Goal: Contribute content: Contribute content

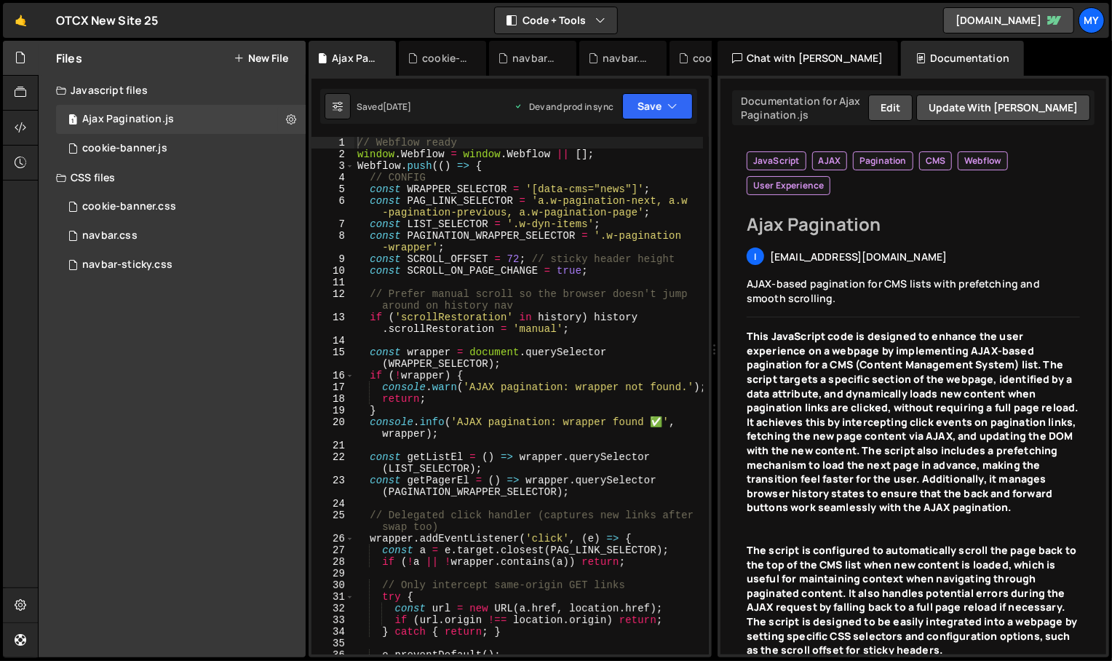
click at [272, 55] on button "New File" at bounding box center [261, 58] width 55 height 12
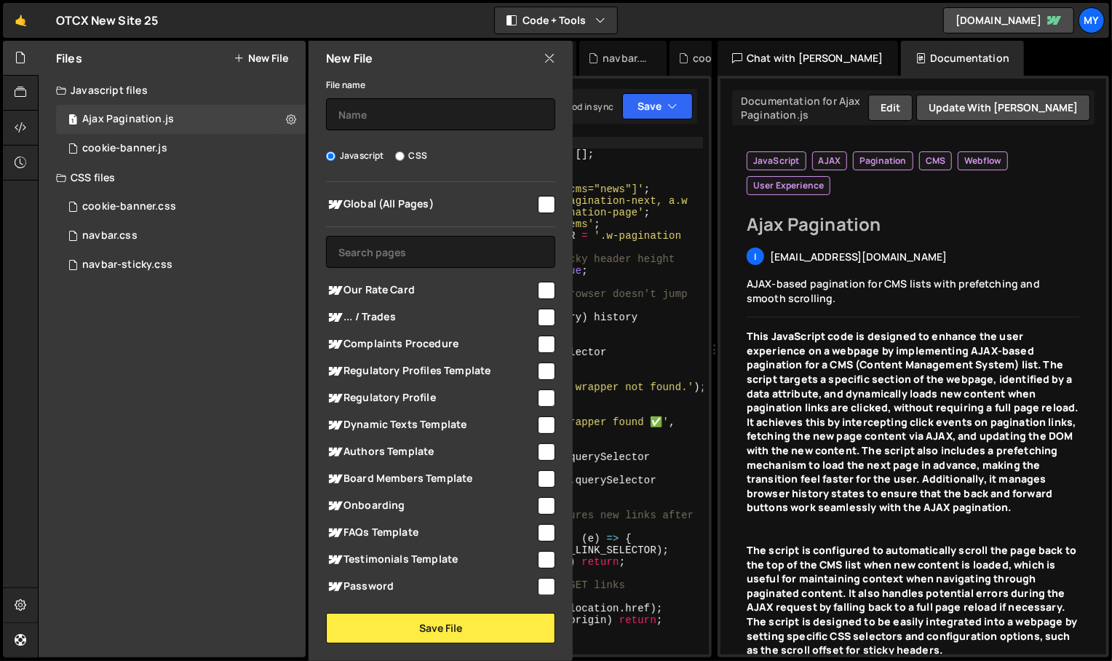
click at [539, 319] on input "checkbox" at bounding box center [546, 317] width 17 height 17
checkbox input "true"
click at [408, 151] on label "CSS" at bounding box center [411, 155] width 32 height 15
click at [405, 151] on input "CSS" at bounding box center [399, 155] width 9 height 9
radio input "true"
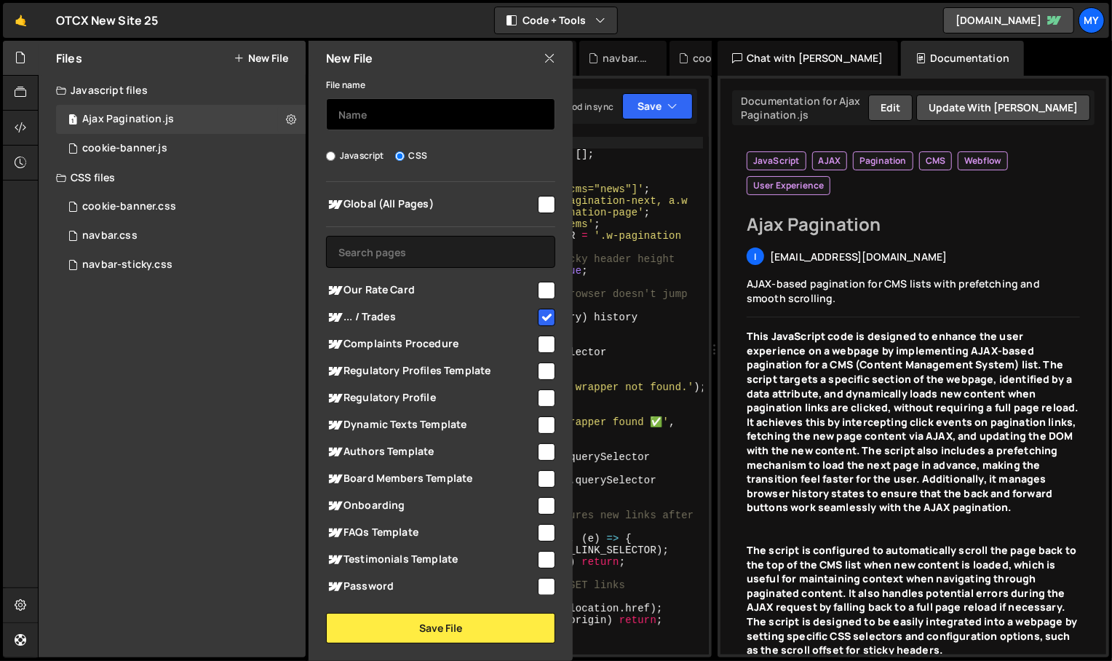
click at [410, 114] on input "text" at bounding box center [440, 114] width 229 height 32
click at [452, 111] on input "text" at bounding box center [440, 114] width 229 height 32
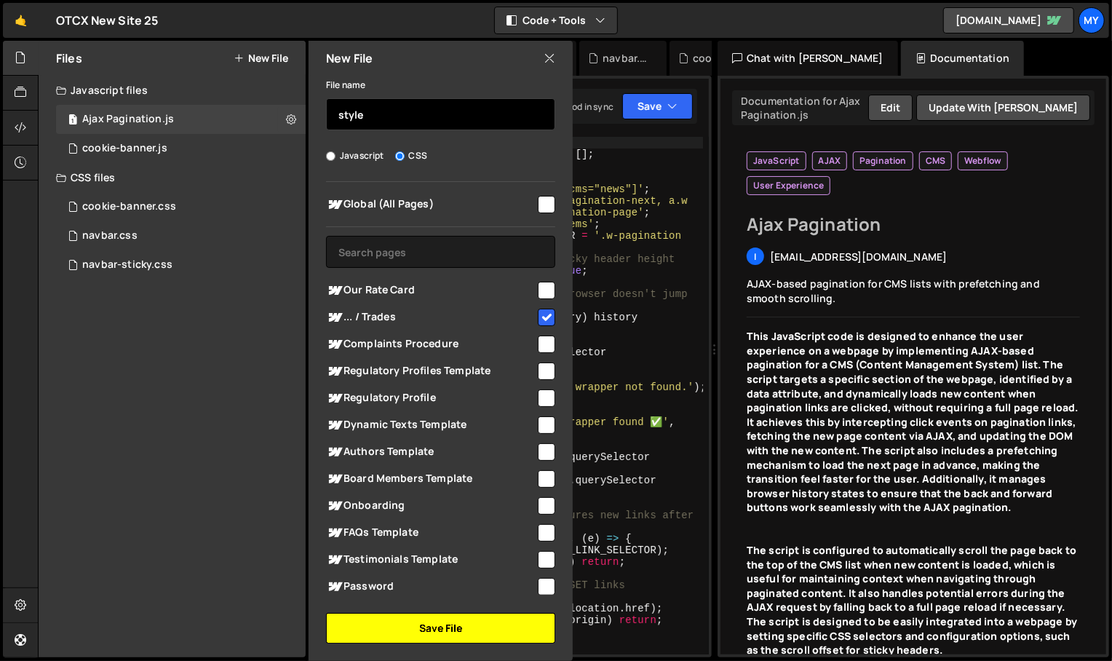
type input "style"
click at [435, 624] on button "Save File" at bounding box center [440, 628] width 229 height 31
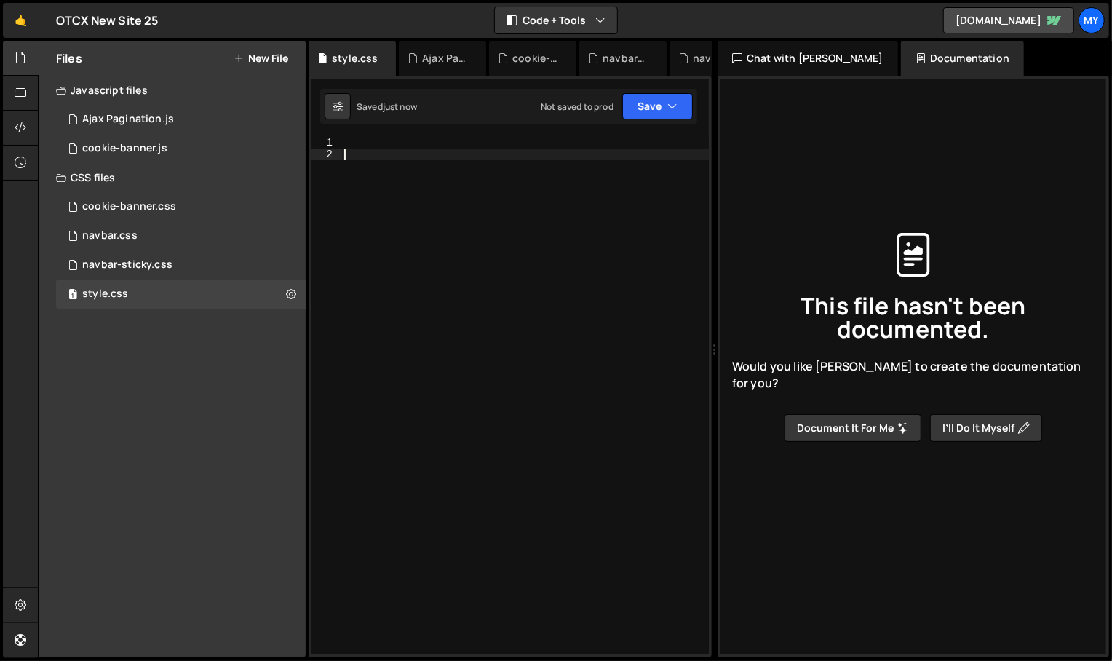
click at [509, 390] on div at bounding box center [524, 407] width 367 height 541
click at [448, 143] on div at bounding box center [524, 407] width 367 height 541
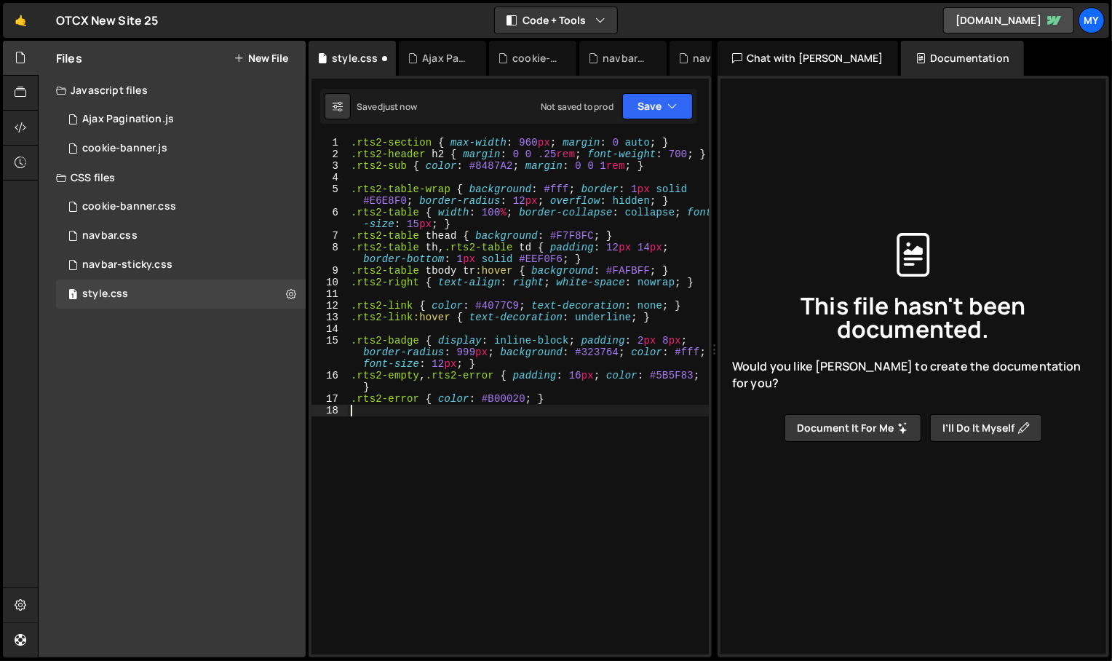
type textarea ".rts2-error { color: #B00020; }"
click at [641, 108] on button "Save" at bounding box center [657, 106] width 71 height 26
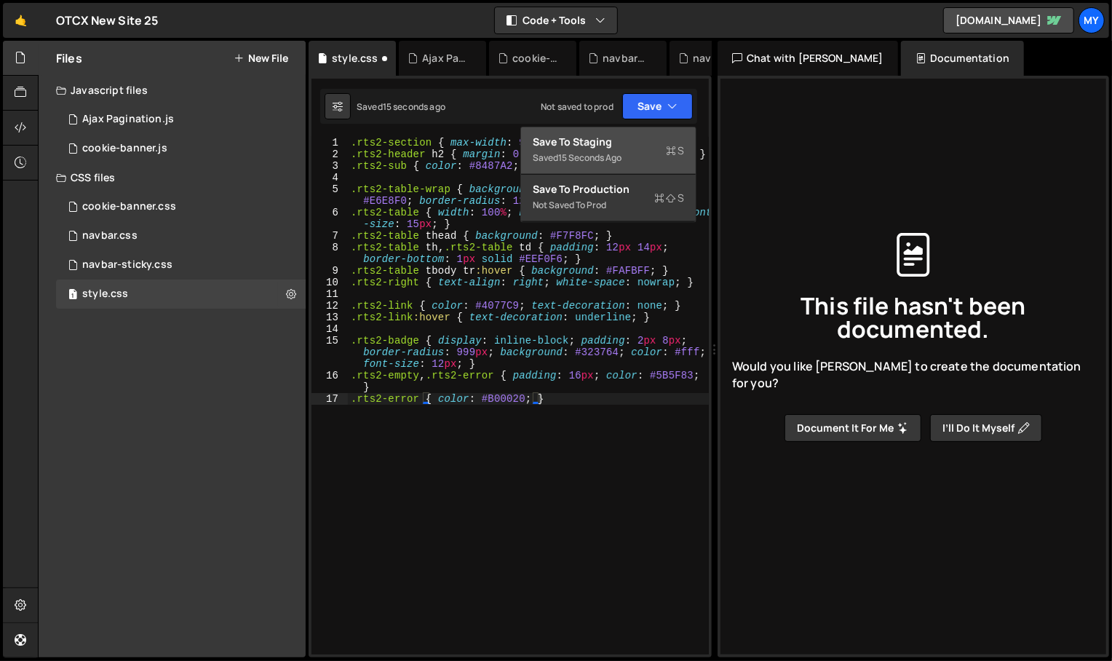
click at [626, 146] on div "Save to Staging S" at bounding box center [608, 142] width 151 height 15
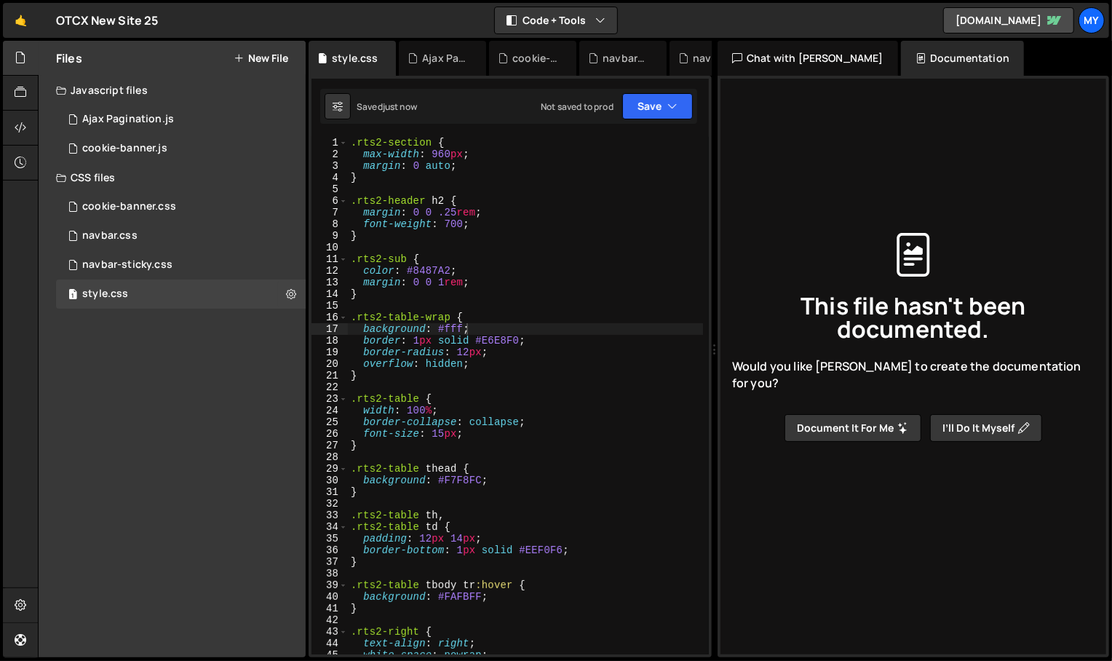
click at [269, 56] on button "New File" at bounding box center [261, 58] width 55 height 12
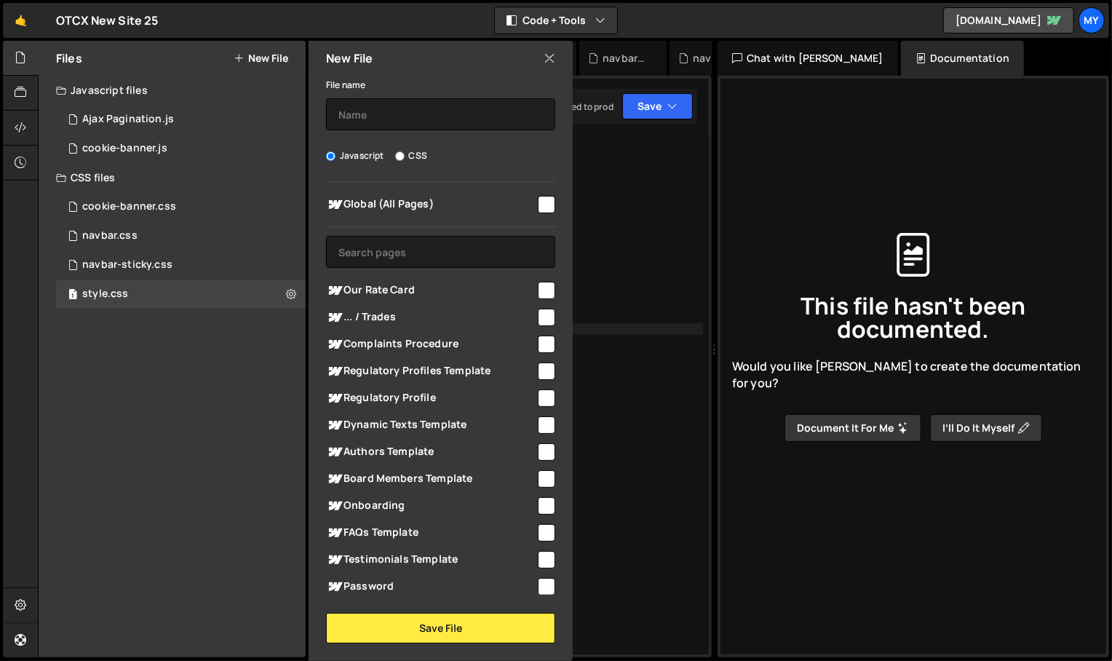
click at [538, 309] on input "checkbox" at bounding box center [546, 317] width 17 height 17
checkbox input "true"
click at [386, 114] on input "text" at bounding box center [440, 114] width 229 height 32
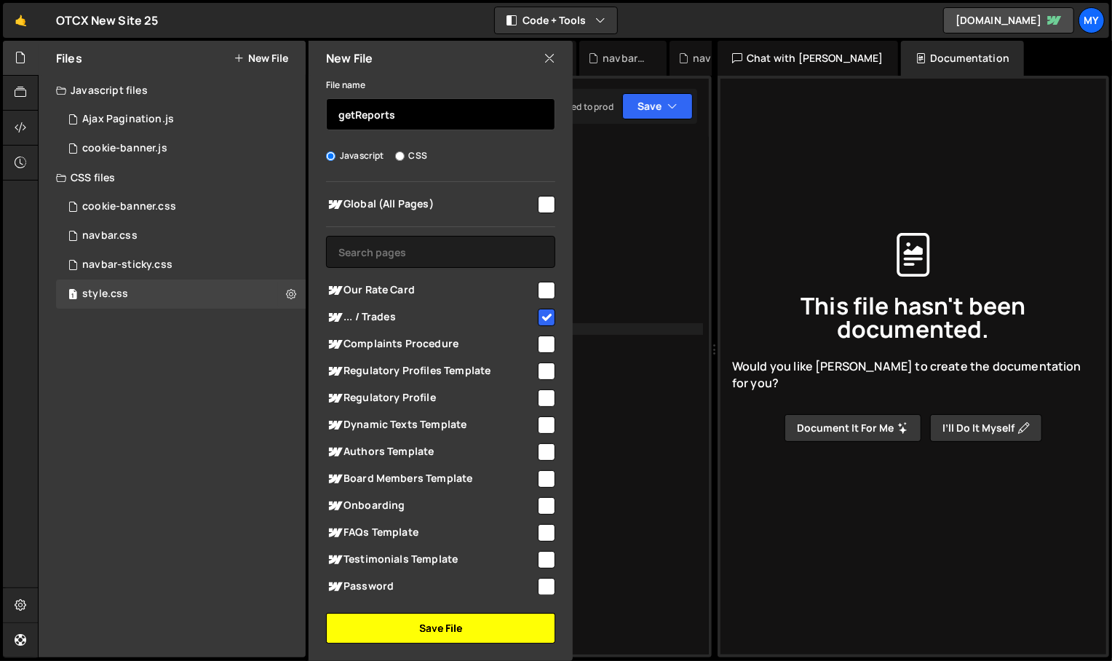
type input "getReports"
click at [480, 628] on button "Save File" at bounding box center [440, 628] width 229 height 31
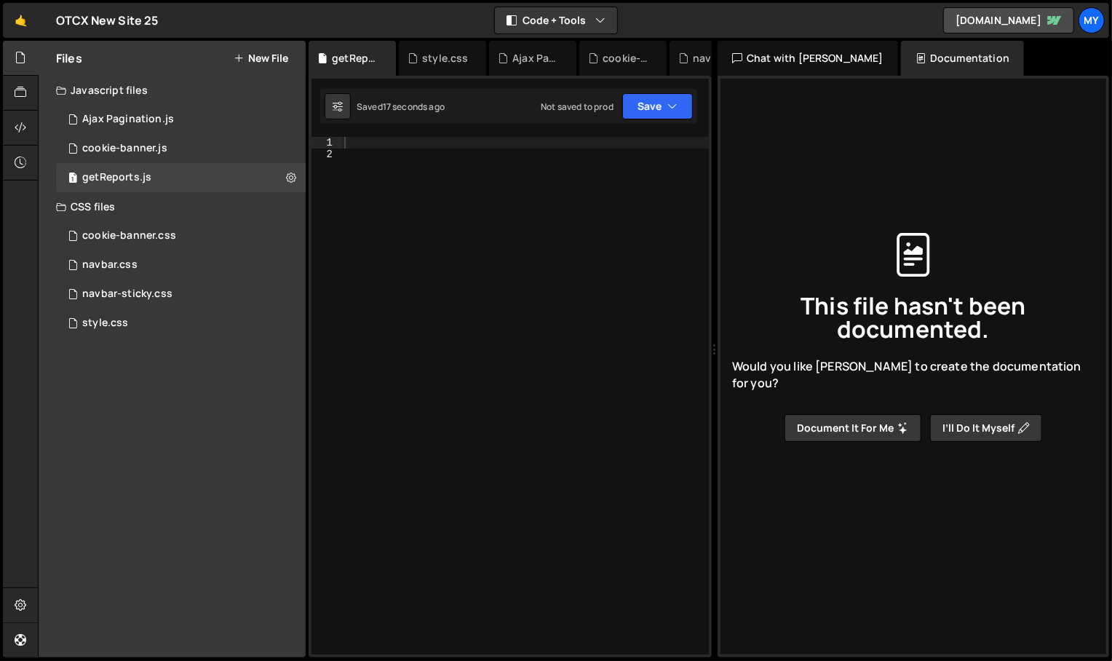
click at [475, 278] on div at bounding box center [524, 407] width 367 height 541
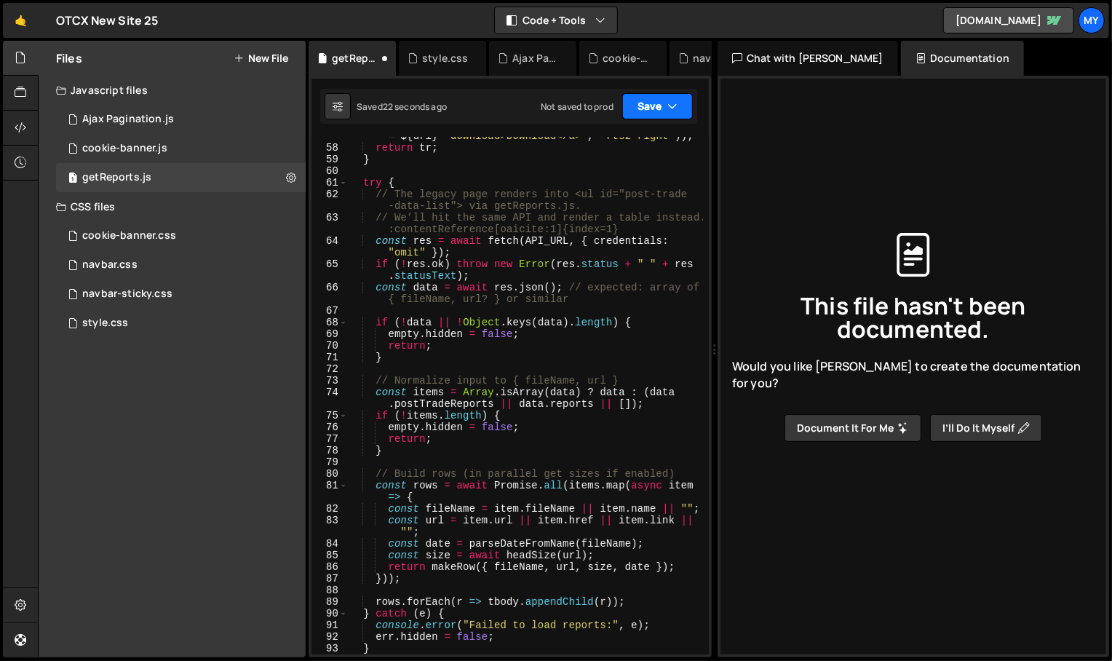
click at [672, 100] on icon "button" at bounding box center [672, 106] width 10 height 15
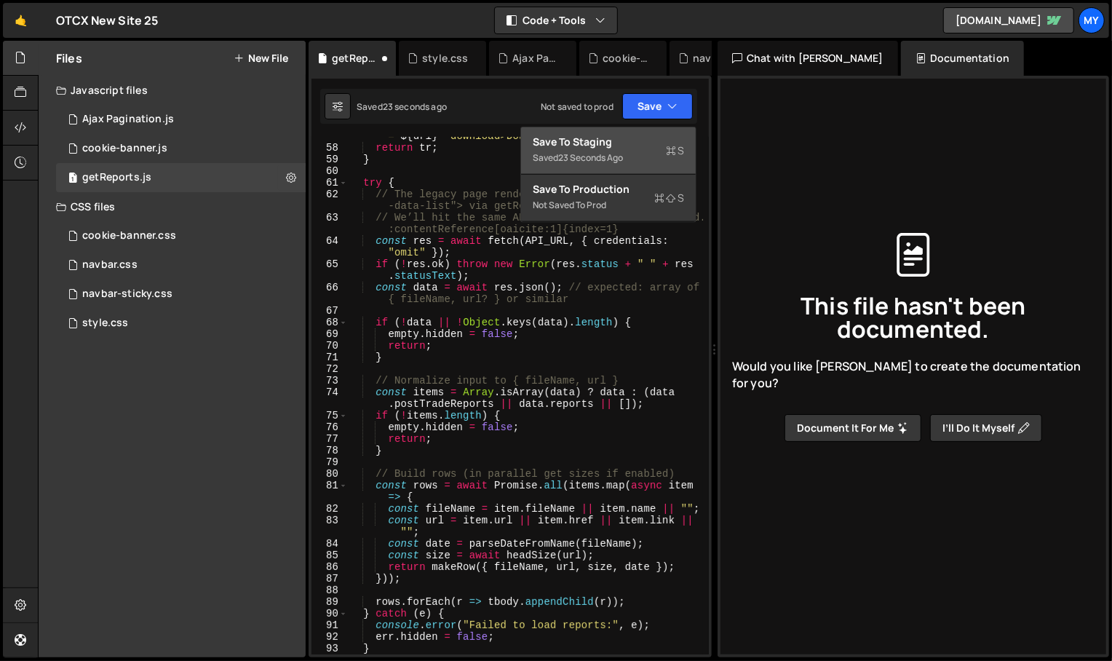
click at [615, 149] on div "Saved 23 seconds ago" at bounding box center [608, 157] width 151 height 17
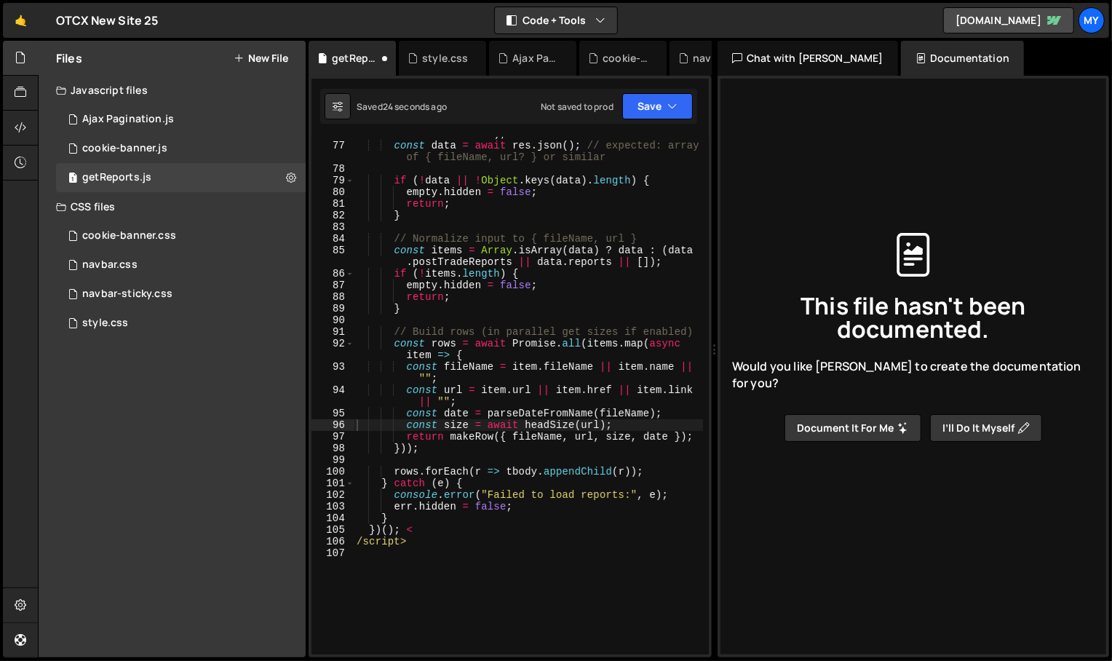
scroll to position [1080, 0]
click at [410, 529] on div "if ( ! res . ok ) throw new Error ( res . status + " " + res . statusText ) ; c…" at bounding box center [528, 392] width 349 height 552
click at [360, 542] on div "if ( ! res . ok ) throw new Error ( res . status + " " + res . statusText ) ; c…" at bounding box center [528, 392] width 349 height 552
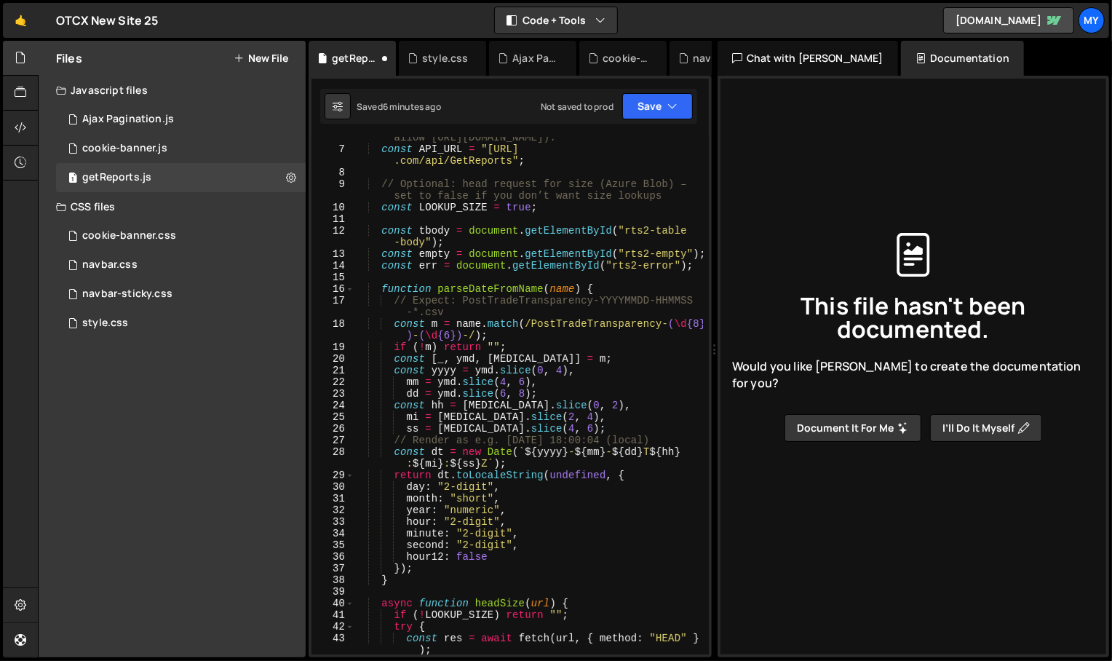
scroll to position [0, 0]
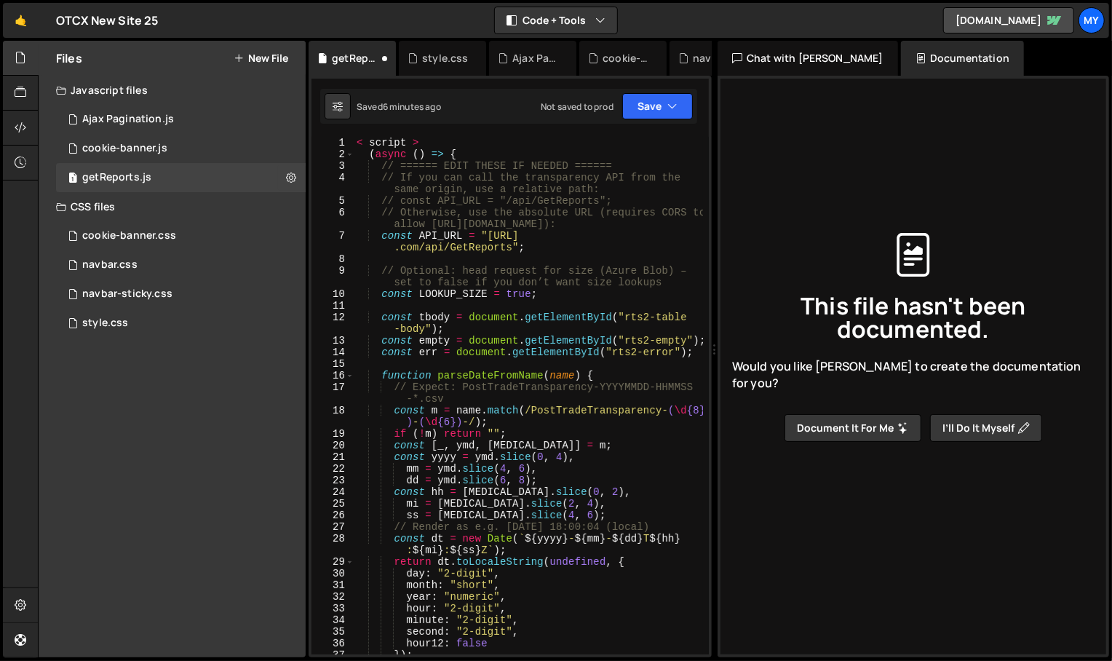
click at [429, 141] on div "< script > ( async ( ) => { // ====== EDIT THESE IF NEEDED ====== // If you can…" at bounding box center [528, 407] width 349 height 541
type textarea "<"
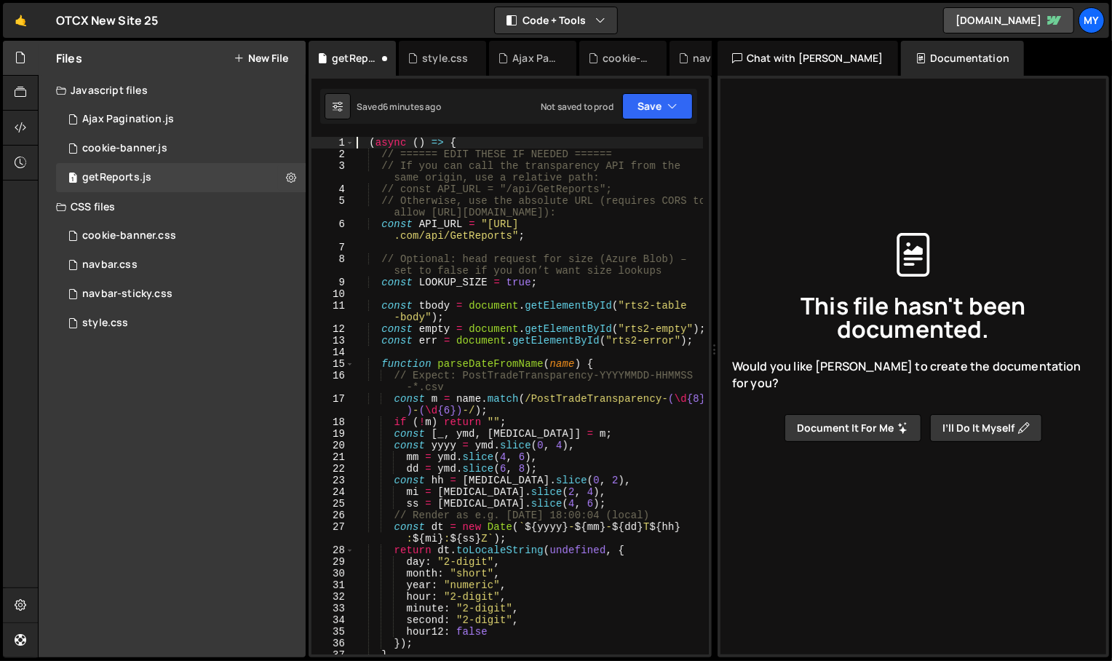
type textarea "(async () => {"
click at [643, 105] on button "Save" at bounding box center [657, 106] width 71 height 26
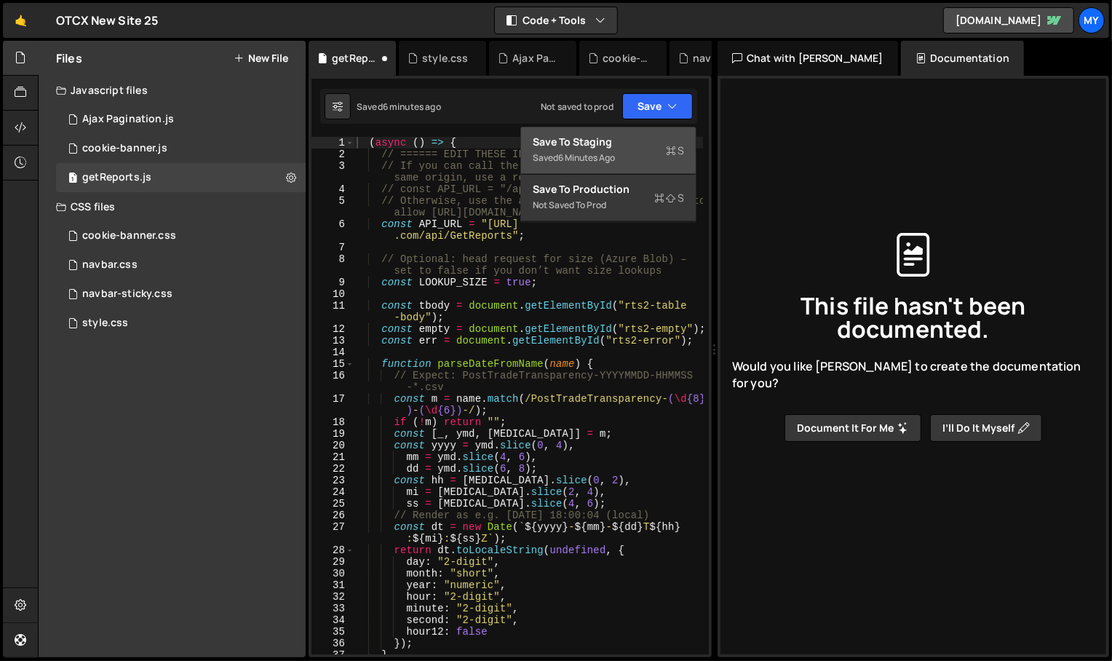
click at [624, 158] on div "Saved 6 minutes ago" at bounding box center [608, 157] width 151 height 17
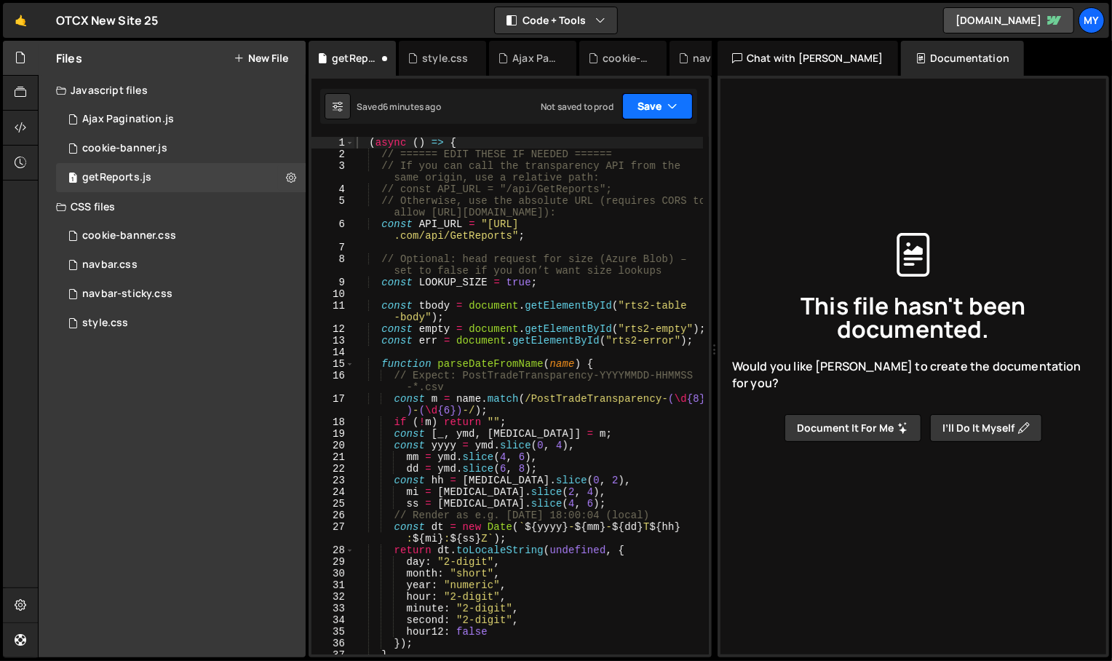
click at [649, 105] on button "Save" at bounding box center [657, 106] width 71 height 26
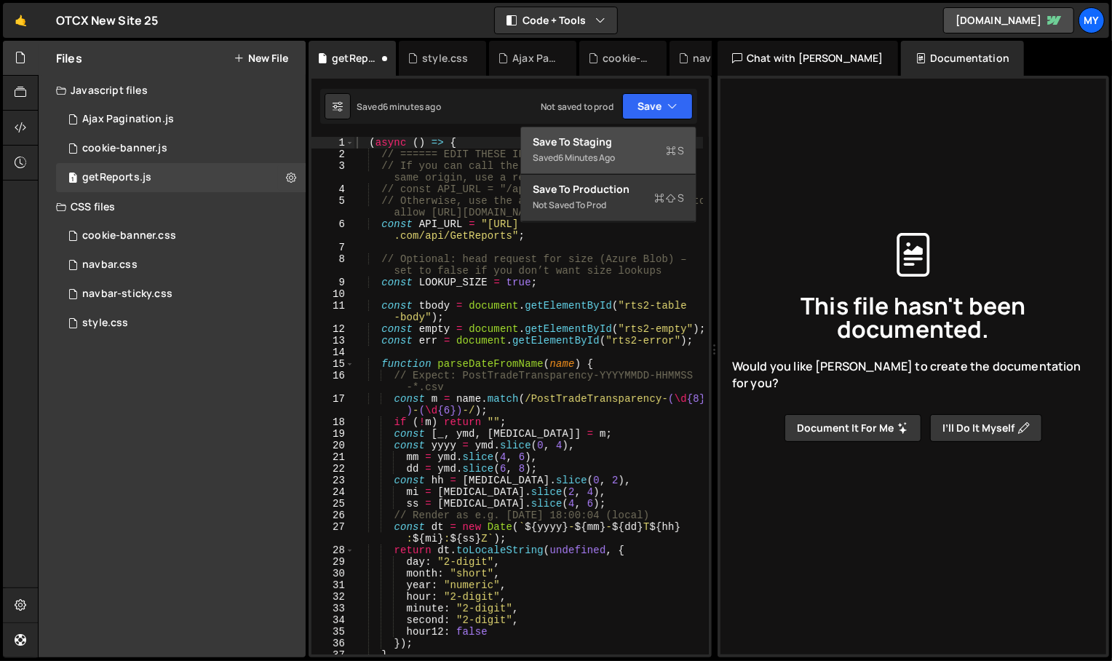
click at [589, 145] on div "Save to Staging S" at bounding box center [608, 142] width 151 height 15
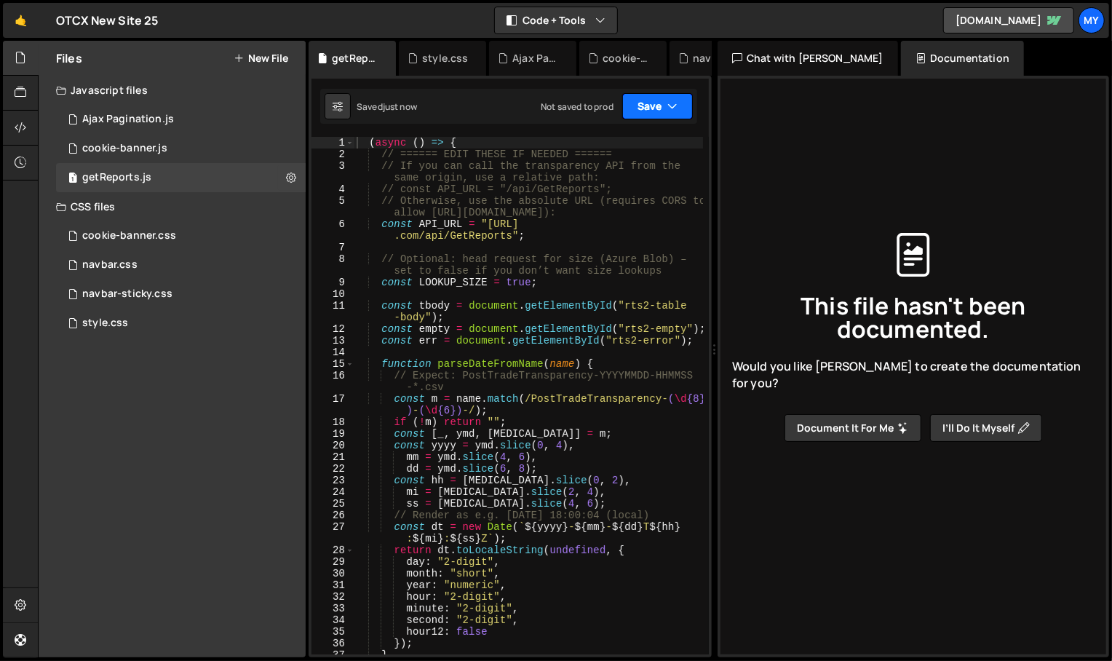
click at [646, 114] on button "Save" at bounding box center [657, 106] width 71 height 26
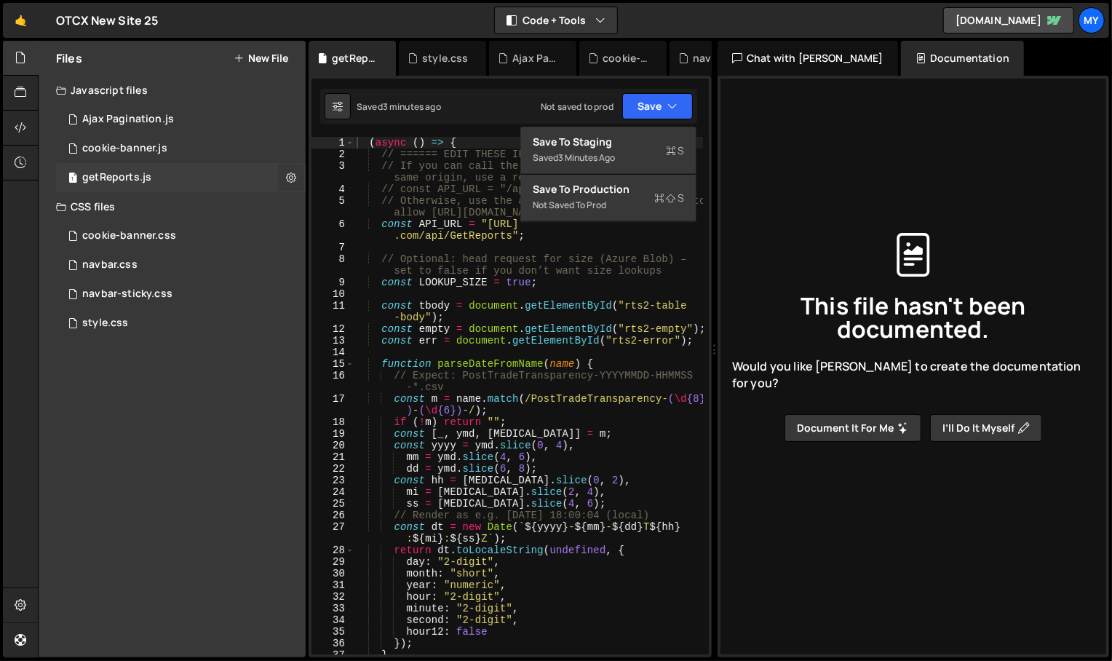
click at [290, 180] on icon at bounding box center [291, 177] width 10 height 14
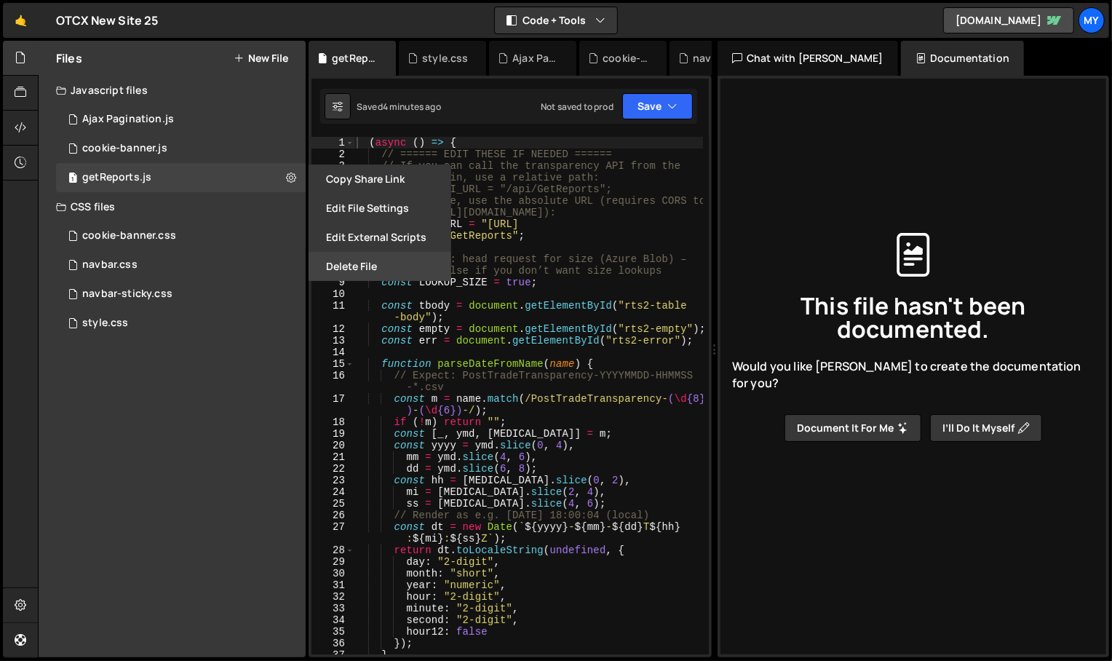
click at [370, 261] on button "Delete File" at bounding box center [380, 266] width 143 height 29
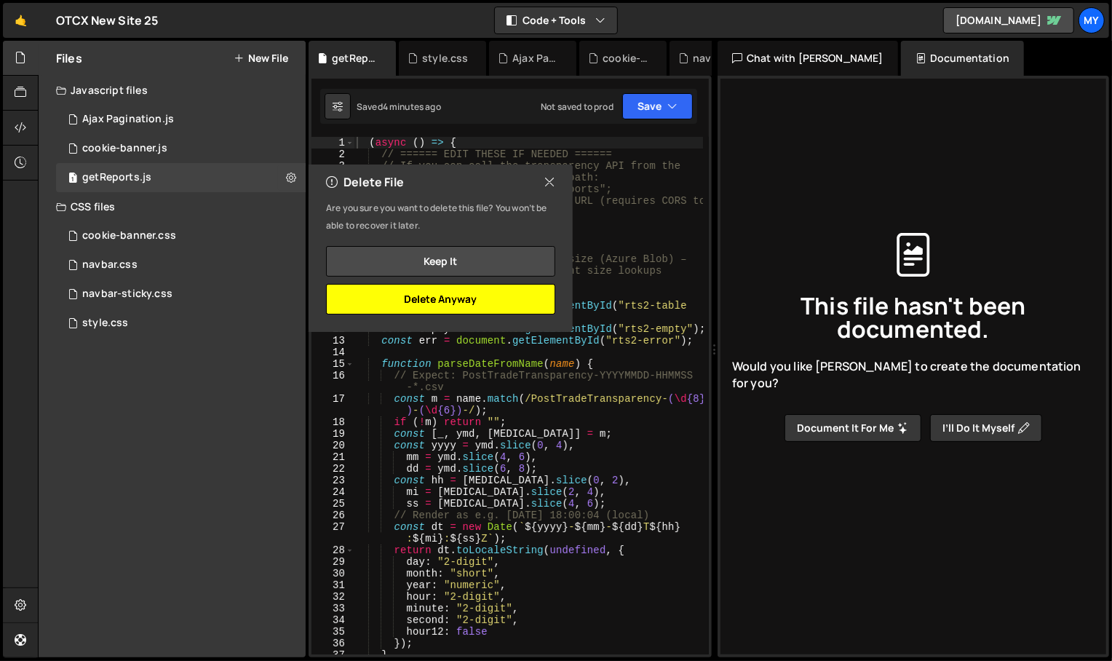
click at [426, 302] on button "Delete Anyway" at bounding box center [440, 299] width 229 height 31
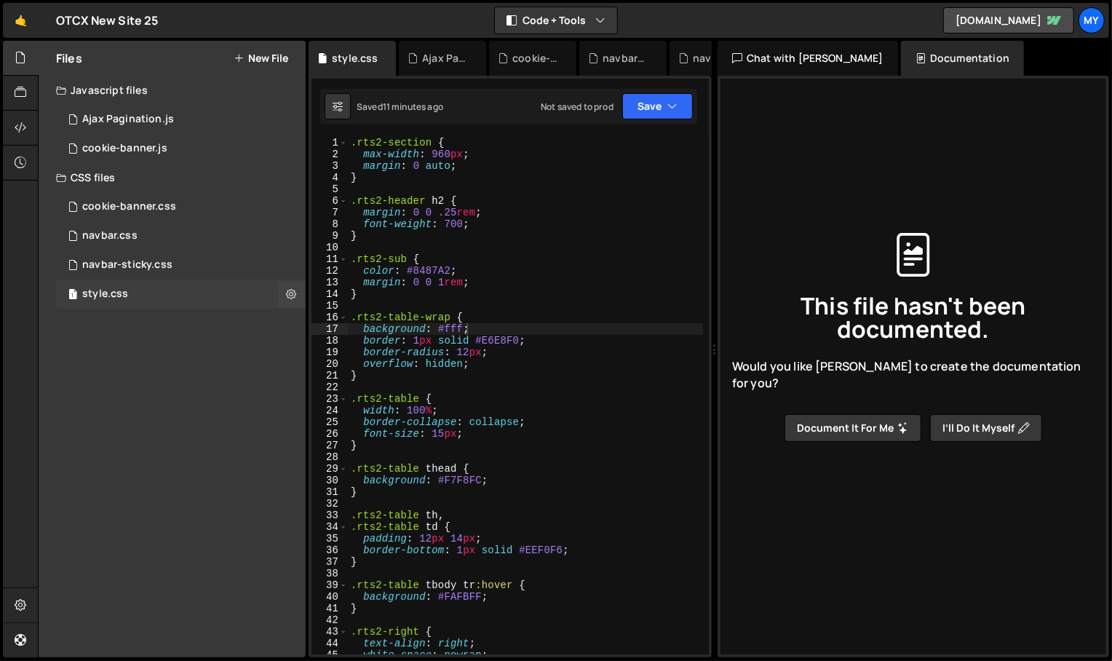
click at [227, 287] on div "1 style.css 0" at bounding box center [181, 293] width 250 height 29
click at [290, 295] on icon at bounding box center [291, 294] width 10 height 14
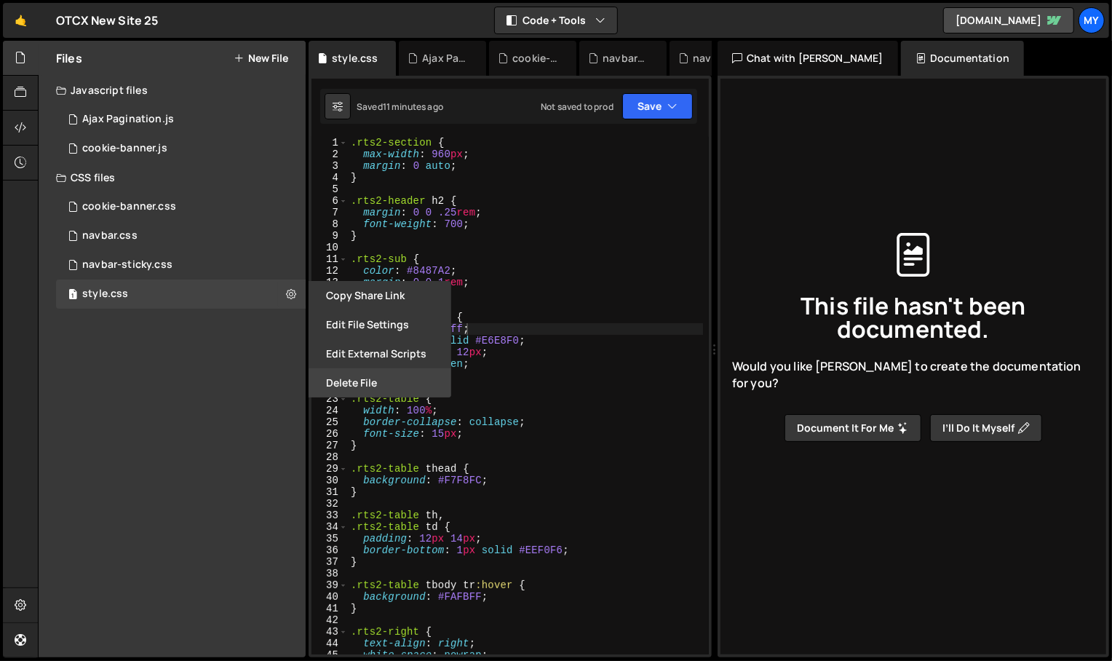
click at [350, 374] on button "Delete File" at bounding box center [380, 382] width 143 height 29
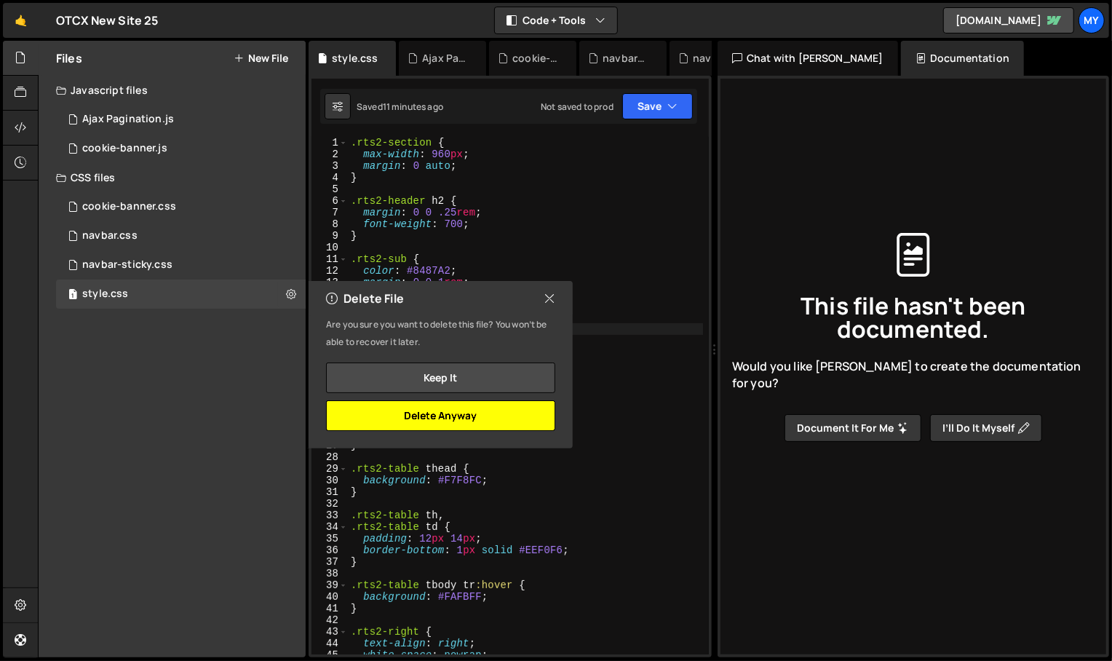
click at [430, 413] on button "Delete Anyway" at bounding box center [440, 415] width 229 height 31
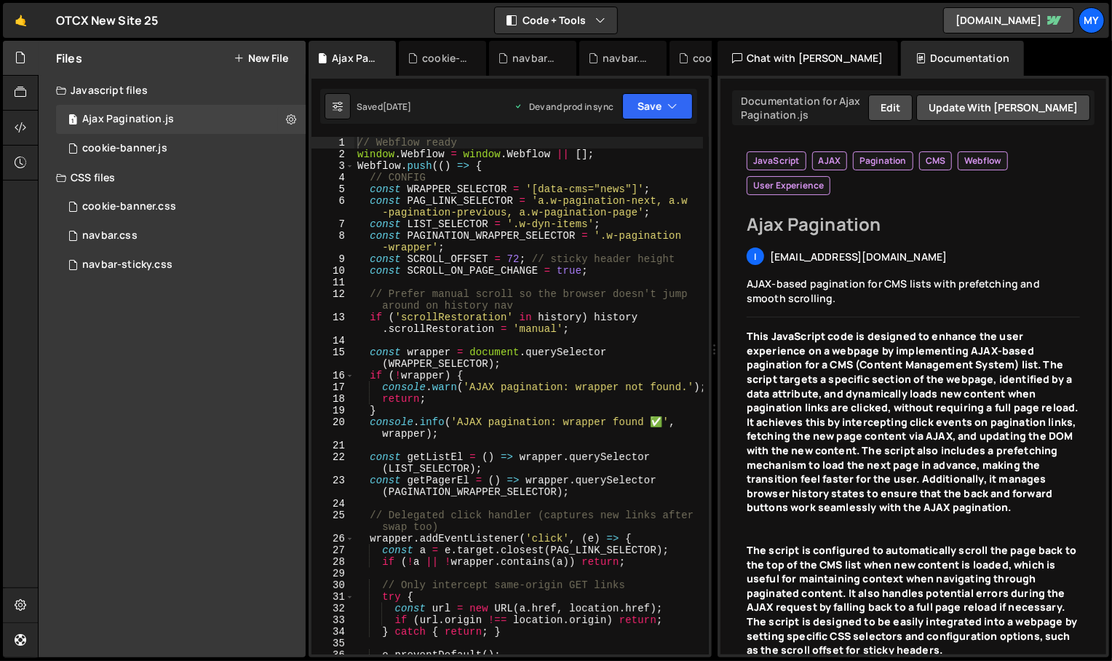
click at [160, 394] on div "Files New File Javascript files 1 Ajax Pagination.js 0 1 cookie-banner.js 0 CSS…" at bounding box center [172, 349] width 267 height 616
click at [277, 57] on button "New File" at bounding box center [261, 58] width 55 height 12
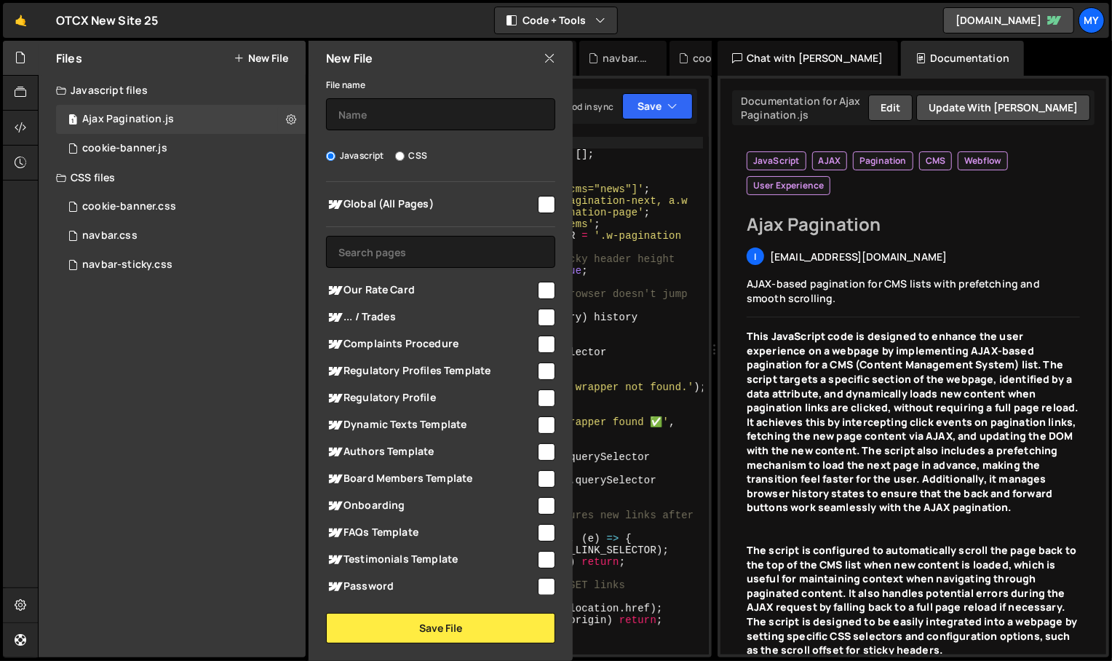
click at [410, 154] on label "CSS" at bounding box center [411, 155] width 32 height 15
click at [405, 154] on input "CSS" at bounding box center [399, 155] width 9 height 9
radio input "true"
click at [402, 317] on span "... / Trades" at bounding box center [431, 317] width 210 height 17
checkbox input "true"
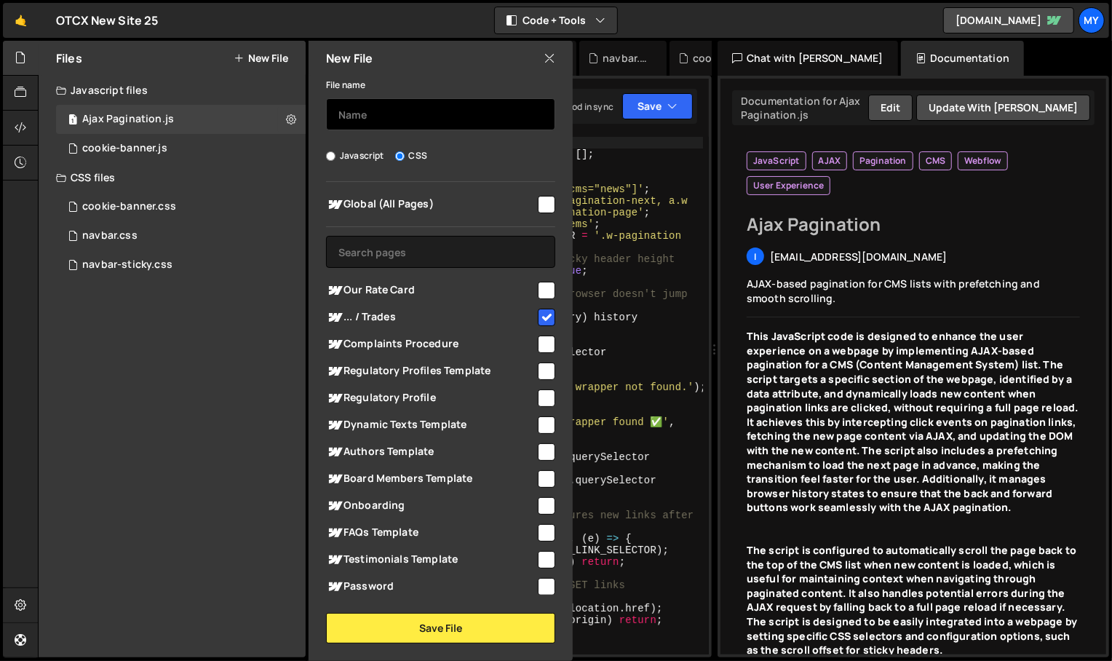
click at [420, 122] on input "text" at bounding box center [440, 114] width 229 height 32
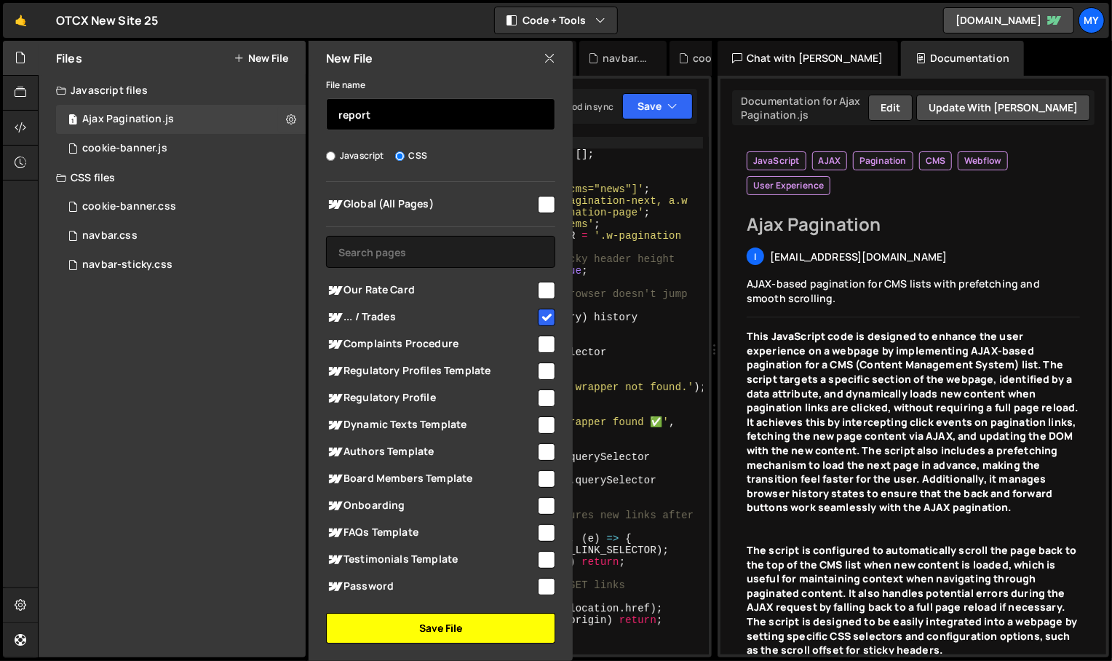
type input "report"
click at [449, 628] on button "Save File" at bounding box center [440, 628] width 229 height 31
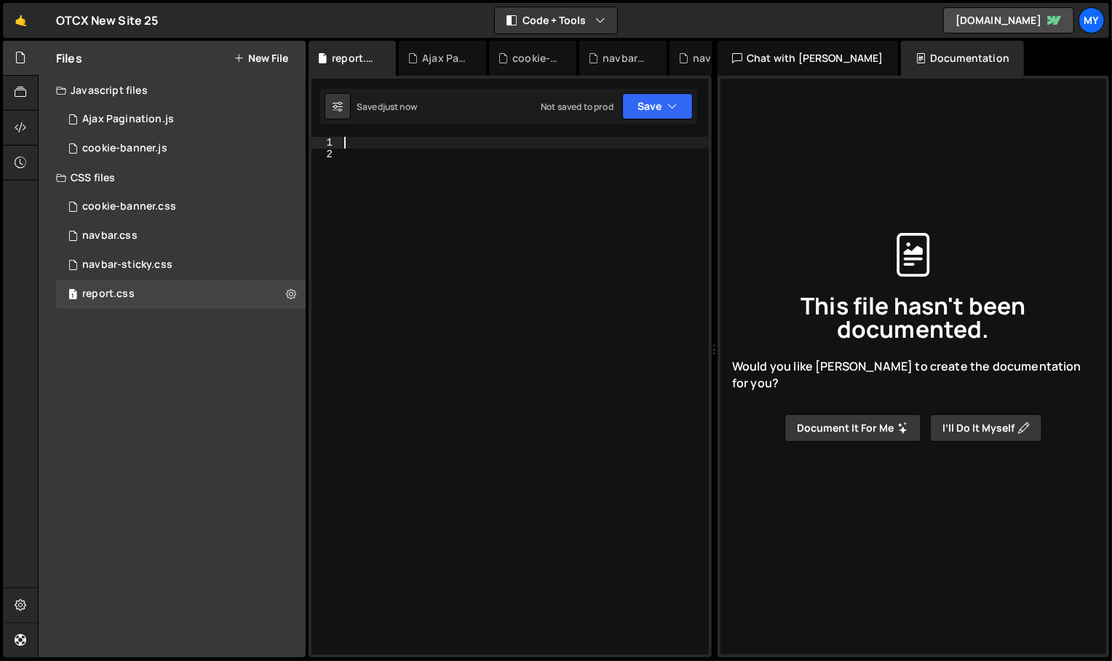
click at [456, 146] on div at bounding box center [524, 407] width 367 height 541
paste textarea ".rts2-error { color: #B00020; }"
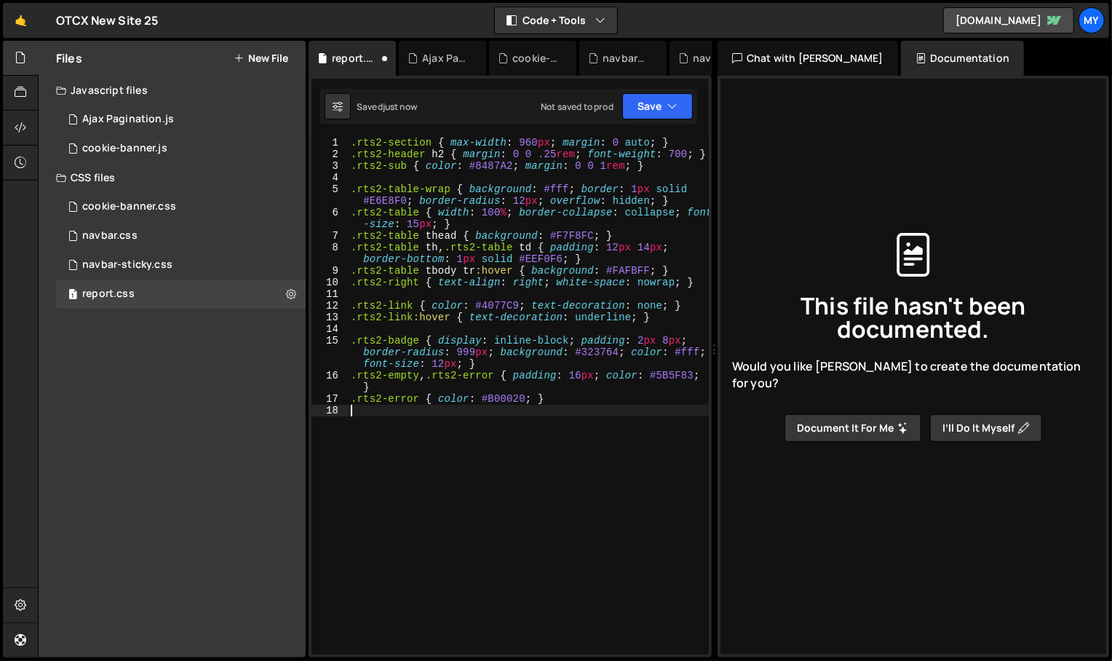
type textarea ".rts2-error { color: #B00020; }"
click at [651, 97] on button "Save" at bounding box center [657, 106] width 71 height 26
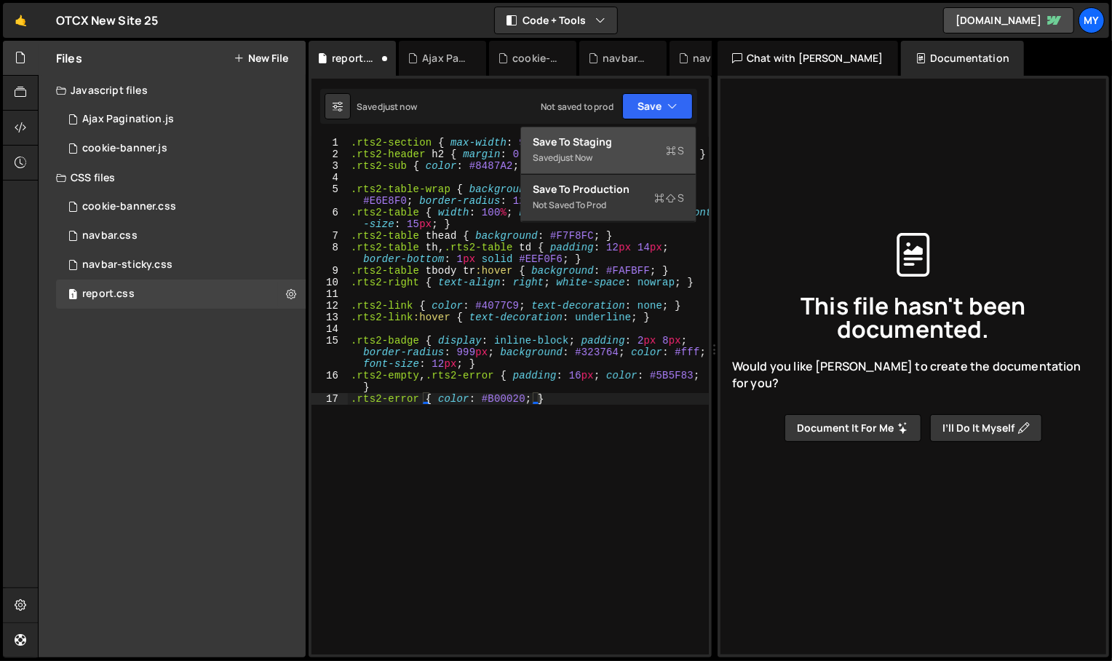
click at [617, 151] on div "Saved just now" at bounding box center [608, 157] width 151 height 17
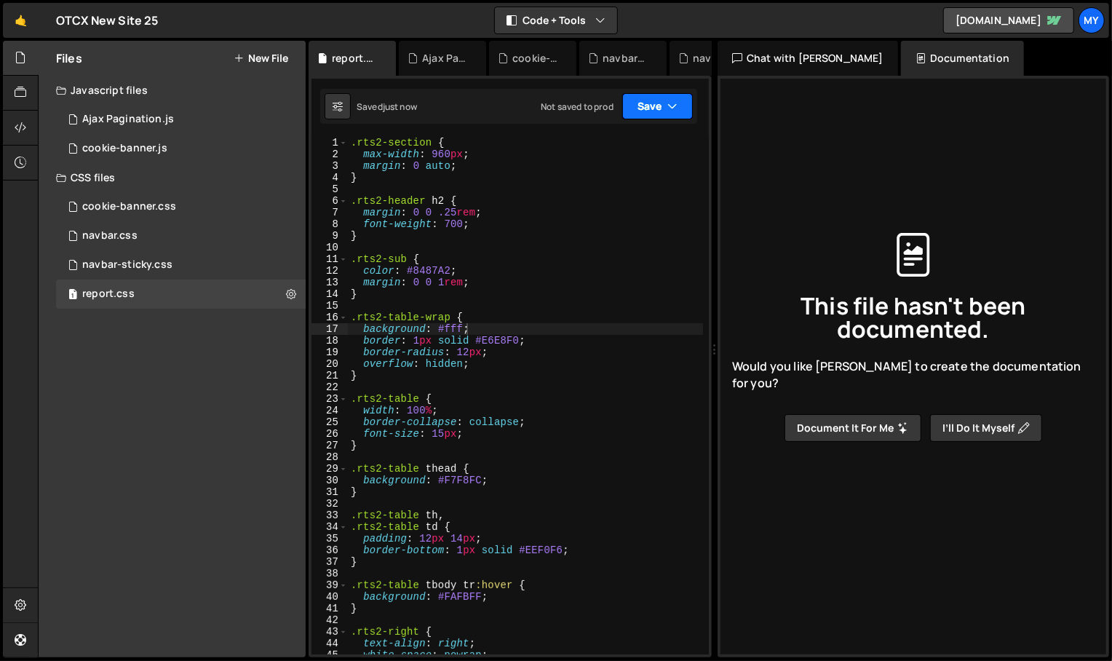
click at [645, 110] on button "Save" at bounding box center [657, 106] width 71 height 26
